Goal: Task Accomplishment & Management: Manage account settings

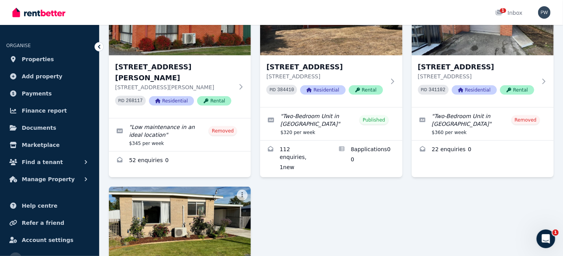
scroll to position [114, 0]
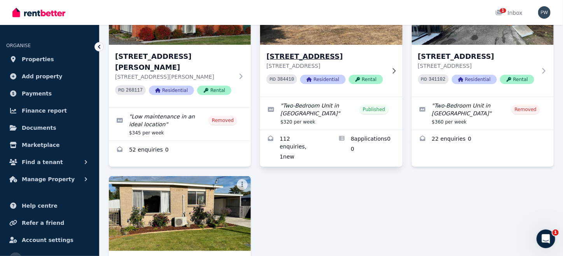
click at [356, 40] on img at bounding box center [331, 7] width 149 height 79
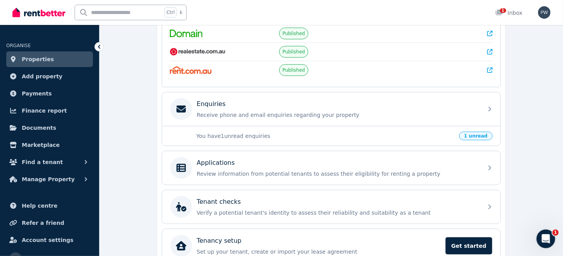
scroll to position [191, 0]
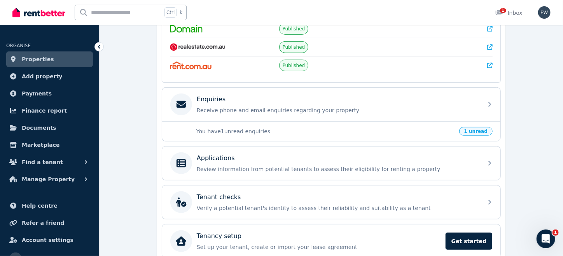
click at [229, 130] on p "You have 1 unread enquiries" at bounding box center [325, 131] width 258 height 8
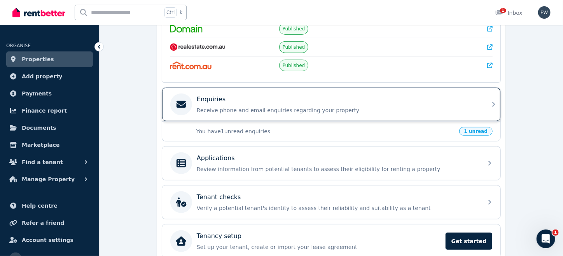
click at [212, 95] on p "Enquiries" at bounding box center [211, 99] width 29 height 9
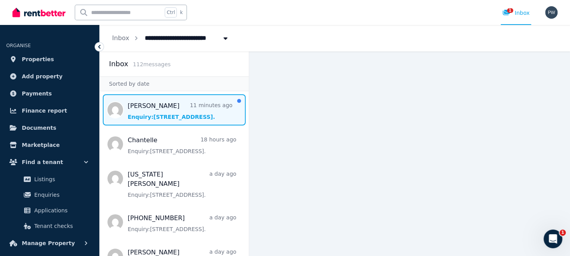
click at [184, 111] on span "Message list" at bounding box center [174, 109] width 149 height 31
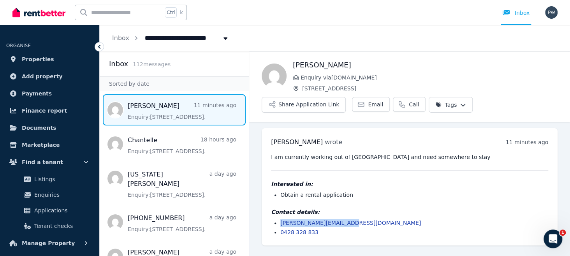
drag, startPoint x: 278, startPoint y: 221, endPoint x: 350, endPoint y: 221, distance: 71.6
click at [350, 221] on ul "[PERSON_NAME][EMAIL_ADDRESS][DOMAIN_NAME] 0428 328 833" at bounding box center [409, 227] width 277 height 17
copy link "[PERSON_NAME][EMAIL_ADDRESS][DOMAIN_NAME]"
click at [97, 46] on icon at bounding box center [99, 47] width 8 height 8
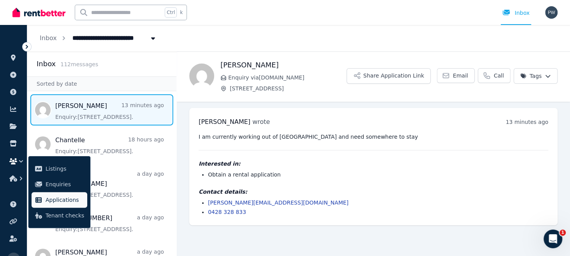
click at [65, 197] on span "Applications" at bounding box center [65, 199] width 39 height 9
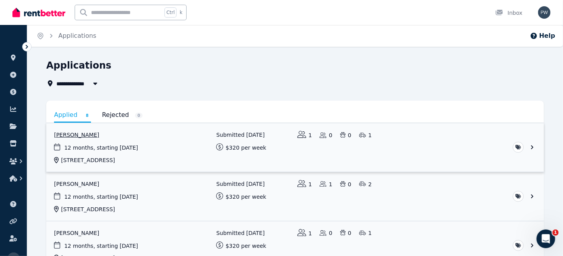
click at [70, 135] on link "View application: Murray Barrett" at bounding box center [295, 147] width 498 height 49
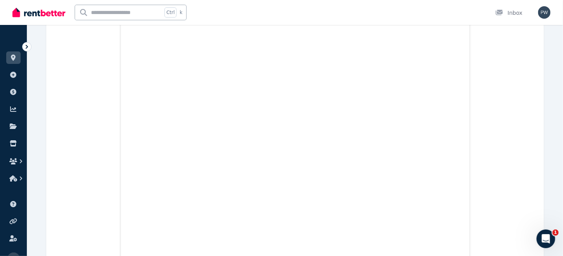
scroll to position [363, 0]
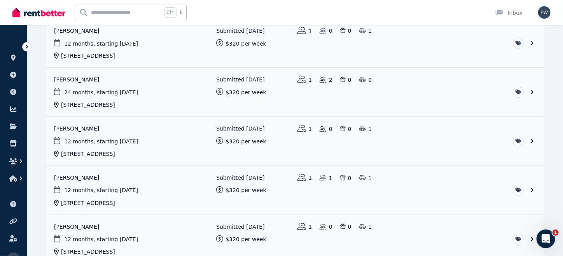
scroll to position [202, 0]
click at [65, 177] on link "View application: Tamren Tuck" at bounding box center [295, 189] width 498 height 49
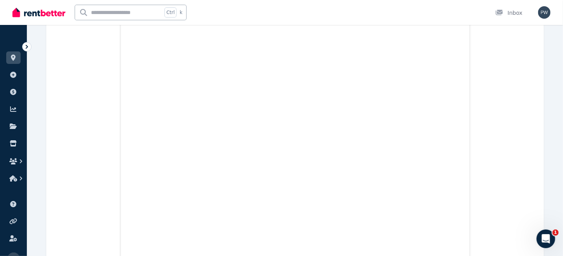
scroll to position [363, 0]
click at [543, 10] on img "button" at bounding box center [544, 12] width 12 height 12
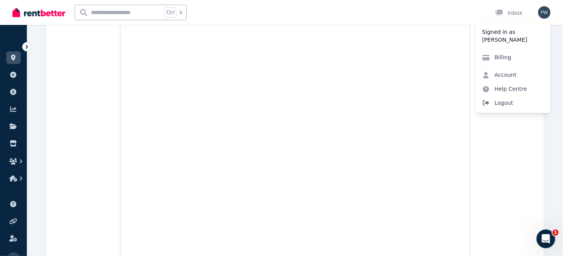
click at [507, 103] on span "Logout" at bounding box center [513, 103] width 75 height 14
